Goal: Task Accomplishment & Management: Manage account settings

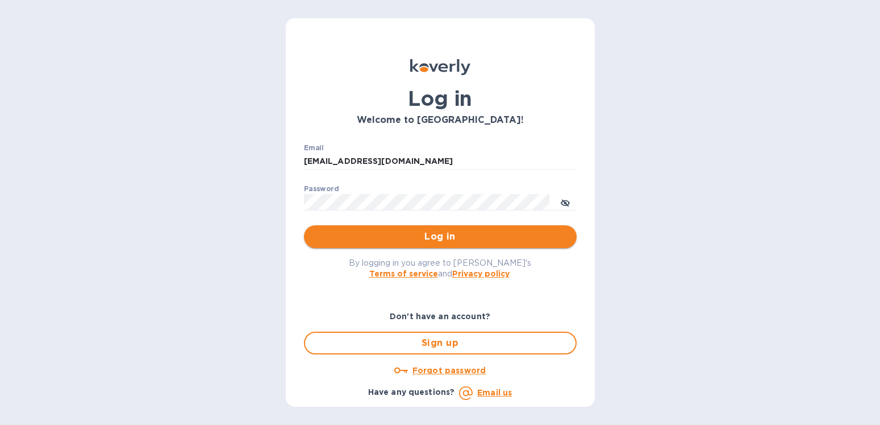
click at [466, 232] on span "Log in" at bounding box center [440, 237] width 255 height 14
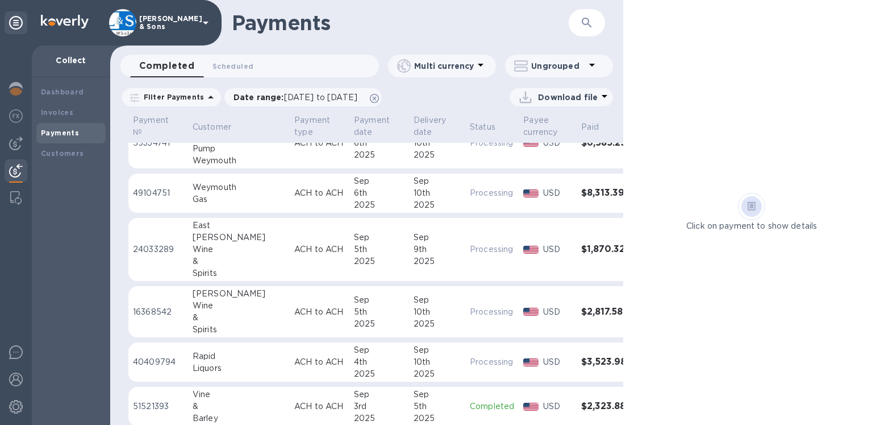
scroll to position [324, 0]
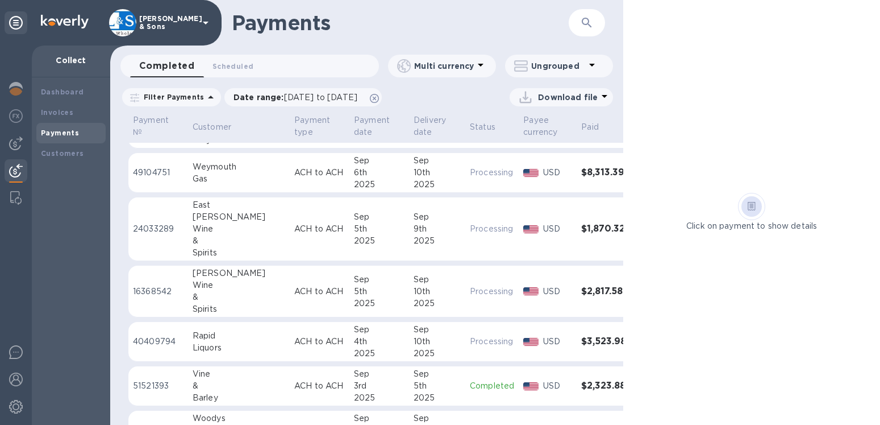
click at [419, 303] on div "2025" at bounding box center [437, 303] width 47 height 12
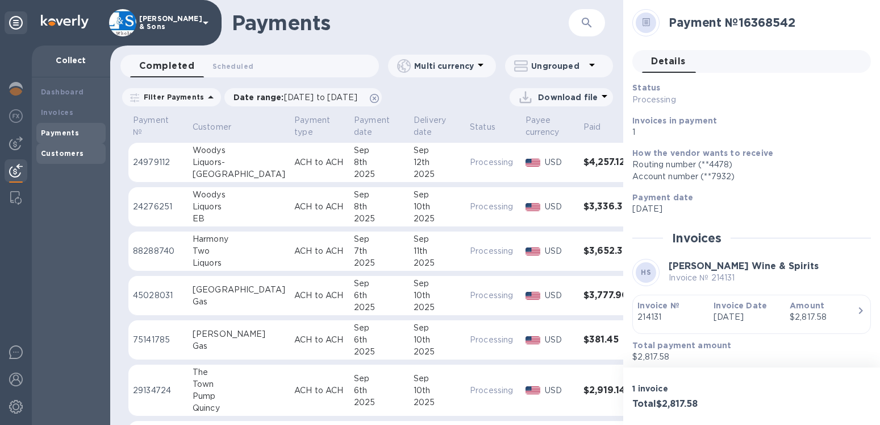
click at [77, 153] on b "Customers" at bounding box center [62, 153] width 43 height 9
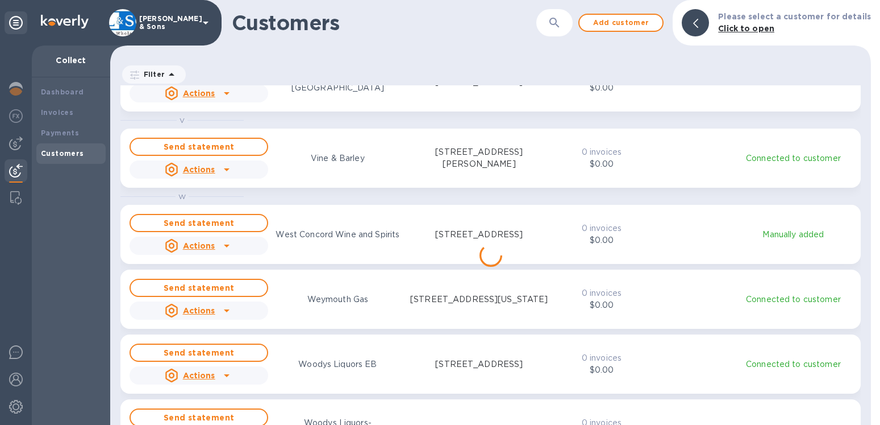
scroll to position [1818, 0]
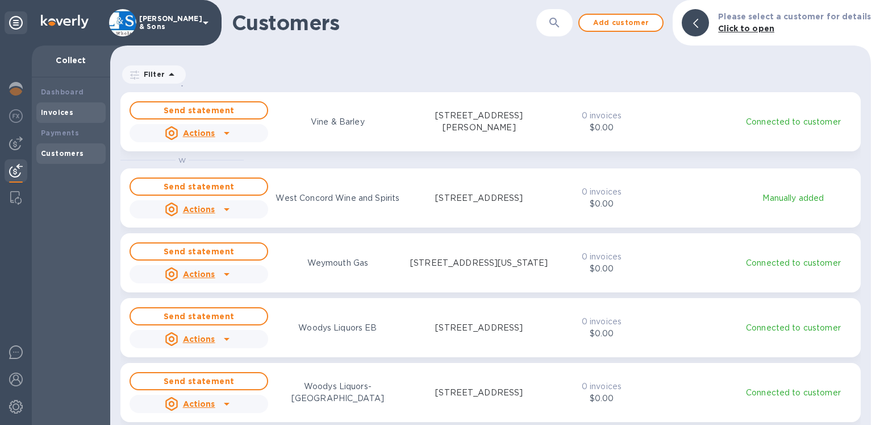
click at [53, 114] on b "Invoices" at bounding box center [57, 112] width 32 height 9
